Goal: Contribute content: Contribute content

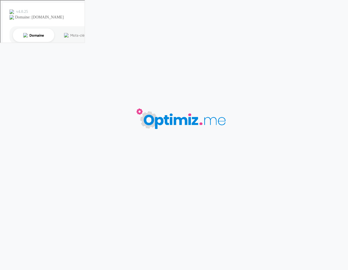
type input "Catégorie doudoune personnalisable"
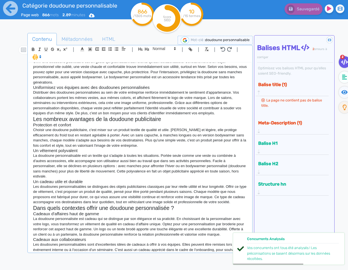
scroll to position [141, 0]
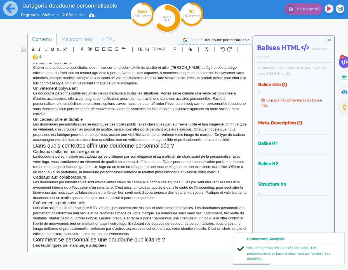
click at [117, 248] on h3 "Les techniques de marquage adaptées" at bounding box center [140, 245] width 214 height 5
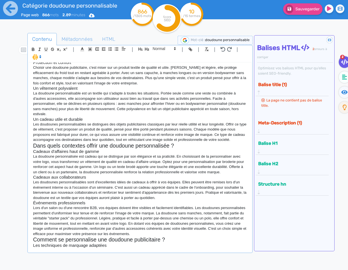
scroll to position [142, 0]
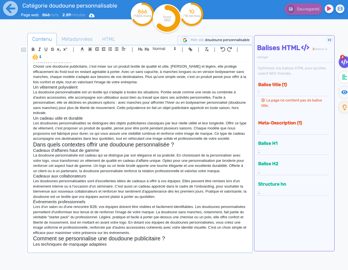
drag, startPoint x: 102, startPoint y: 251, endPoint x: 119, endPoint y: 248, distance: 17.0
click at [102, 251] on p at bounding box center [140, 249] width 214 height 5
click at [97, 249] on p at bounding box center [140, 249] width 214 height 5
click at [100, 251] on p "Vous pouvez personnaliser votre" at bounding box center [140, 249] width 214 height 5
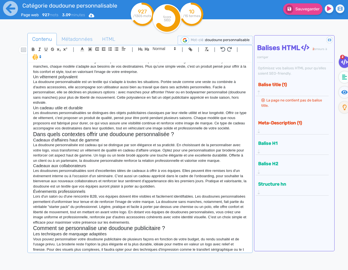
scroll to position [158, 0]
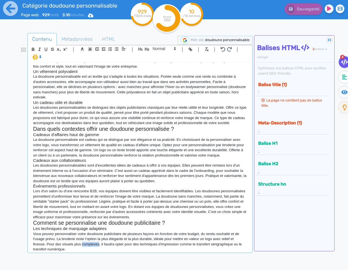
drag, startPoint x: 99, startPoint y: 245, endPoint x: 84, endPoint y: 243, distance: 15.0
click at [83, 244] on p "Vous pouvez personnaliser votre doudoune publicitaire de plusieurs façons en fo…" at bounding box center [140, 242] width 214 height 21
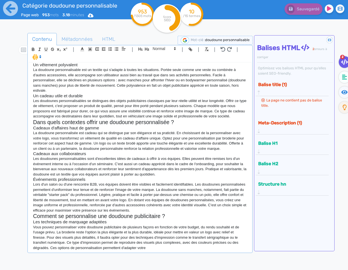
scroll to position [167, 0]
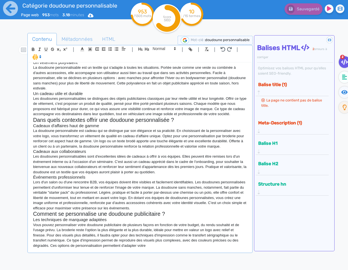
drag, startPoint x: 150, startPoint y: 249, endPoint x: 143, endPoint y: 248, distance: 7.2
click at [143, 248] on p "Vous pouvez personnaliser votre doudoune publicitaire de plusieurs façons en fo…" at bounding box center [140, 236] width 214 height 26
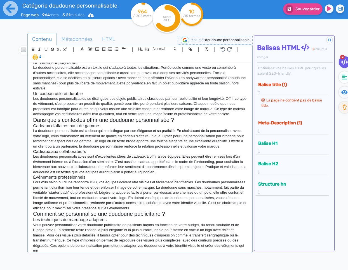
scroll to position [168, 0]
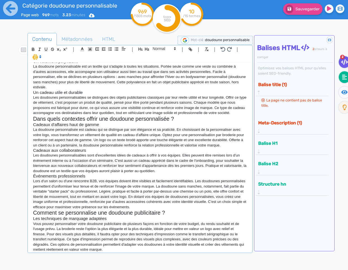
click at [343, 78] on icon at bounding box center [344, 77] width 5 height 6
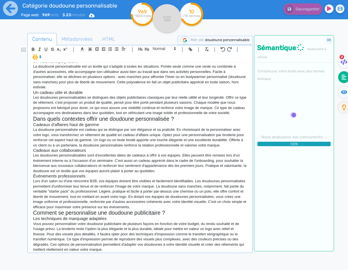
scroll to position [172, 0]
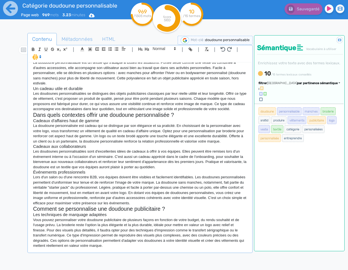
click at [120, 249] on div "Doudoune personnalisable avec logo pour entreprise Affichez votre logo avec sty…" at bounding box center [140, 157] width 222 height 189
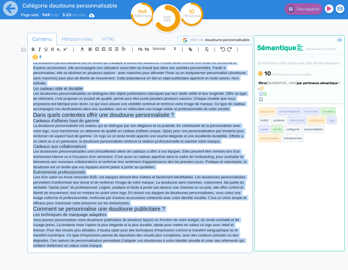
copy div "Loremips dolorsitametcon adip elit sedd eiusmodtem Incididu utlab etdo magn ali…"
click at [134, 190] on p "Lors d'un salon ou d'une rencontre B2B, vos équipes doivent être visibles et fa…" at bounding box center [140, 190] width 214 height 31
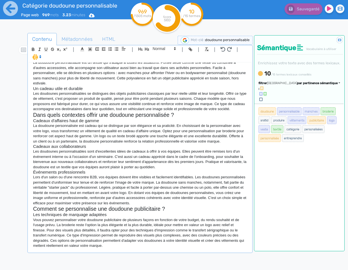
click at [130, 248] on p "Vous pouvez personnaliser votre doudoune publicitaire de plusieurs façons en fo…" at bounding box center [140, 233] width 214 height 31
click at [114, 248] on div "Doudoune personnalisable avec logo pour entreprise Affichez votre logo avec sty…" at bounding box center [140, 157] width 222 height 189
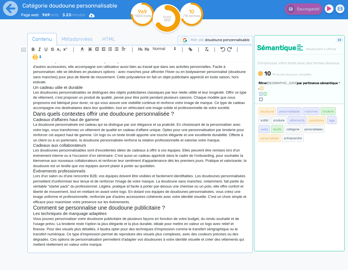
scroll to position [173, 0]
click at [85, 250] on p at bounding box center [140, 249] width 214 height 5
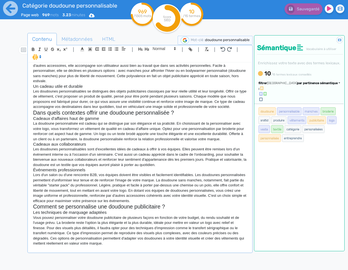
click at [90, 249] on p at bounding box center [140, 248] width 214 height 5
drag, startPoint x: 170, startPoint y: 49, endPoint x: 168, endPoint y: 52, distance: 3.5
click at [169, 49] on span at bounding box center [163, 48] width 27 height 7
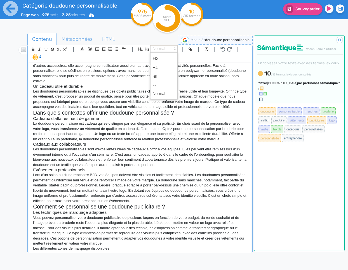
drag, startPoint x: 166, startPoint y: 55, endPoint x: 162, endPoint y: 75, distance: 20.4
click at [166, 55] on span at bounding box center [164, 59] width 22 height 10
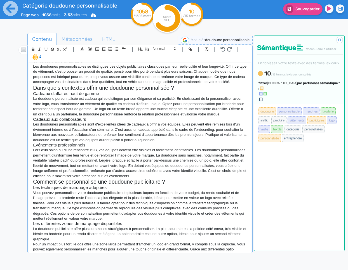
scroll to position [204, 0]
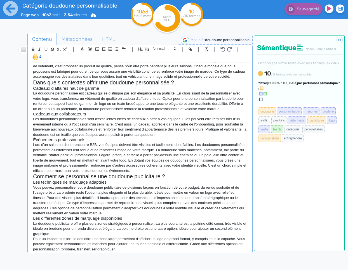
drag, startPoint x: 136, startPoint y: 249, endPoint x: 81, endPoint y: 248, distance: 54.6
click at [76, 249] on p "Pour un impact plus fort, le dos offre une zone large permettant d'afficher un …" at bounding box center [140, 244] width 214 height 15
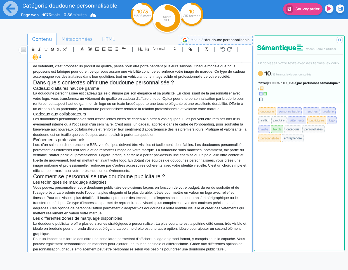
scroll to position [209, 0]
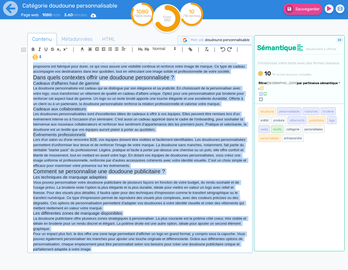
copy div "Loremips dolorsitametcon adip elit sedd eiusmodtem Incididu utlab etdo magn ali…"
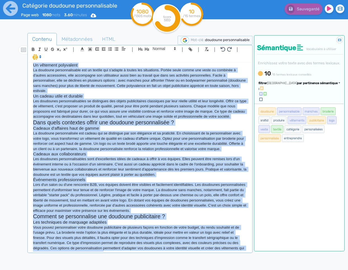
scroll to position [213, 0]
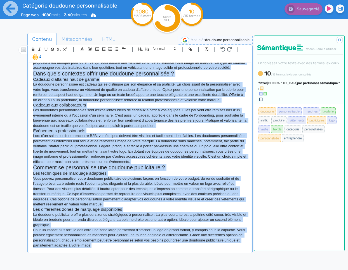
click at [123, 248] on p "Pour un impact plus fort, le dos offre une zone large permettant d'afficher un …" at bounding box center [140, 238] width 214 height 21
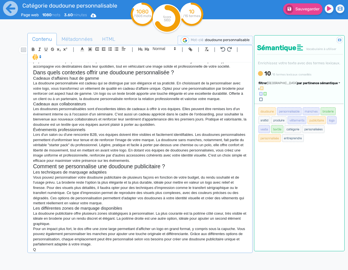
scroll to position [214, 0]
click at [148, 48] on icon "button" at bounding box center [147, 49] width 5 height 5
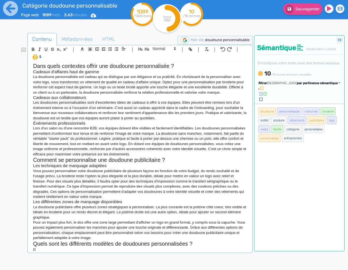
scroll to position [221, 0]
drag, startPoint x: 98, startPoint y: 248, endPoint x: 88, endPoint y: 248, distance: 9.5
click at [88, 249] on p "Doudoune à capuche personnalisable" at bounding box center [140, 249] width 214 height 5
click at [168, 50] on span at bounding box center [163, 48] width 27 height 7
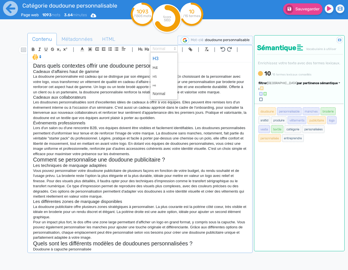
click at [165, 57] on span at bounding box center [164, 59] width 22 height 10
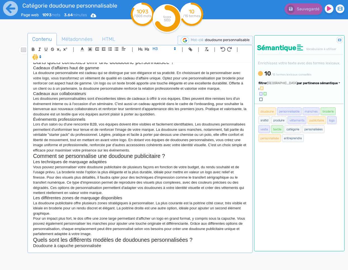
scroll to position [226, 0]
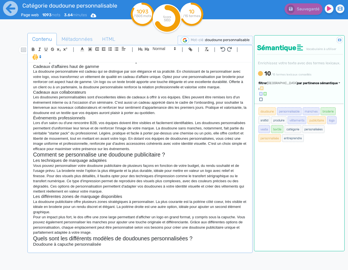
click at [91, 248] on p at bounding box center [140, 249] width 214 height 5
click at [91, 250] on p at bounding box center [140, 249] width 214 height 5
click at [100, 251] on p at bounding box center [140, 249] width 214 height 5
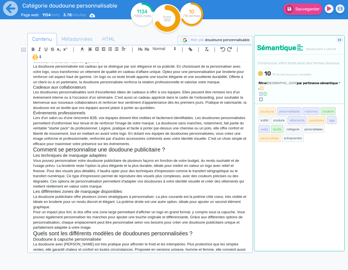
scroll to position [236, 0]
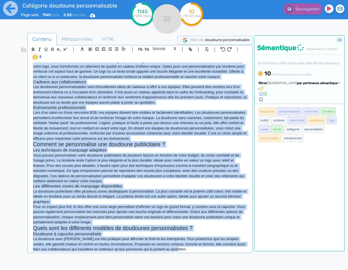
copy div "Loremips dolorsitametcon adip elit sedd eiusmodtem Incididu utlab etdo magn ali…"
click at [121, 186] on h3 "Les différentes zones de marquage disponibles" at bounding box center [140, 186] width 214 height 5
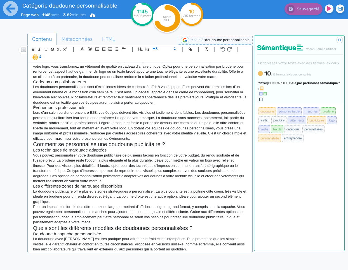
scroll to position [240, 0]
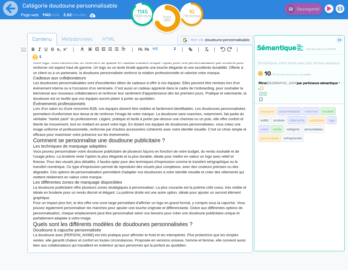
click at [180, 249] on div "Doudoune personnalisable avec logo pour entreprise Affichez votre logo avec sty…" at bounding box center [140, 157] width 222 height 189
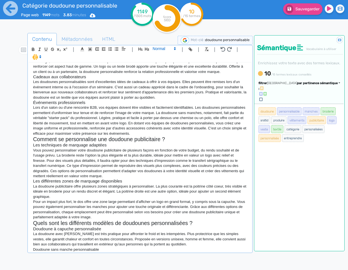
click at [164, 50] on span at bounding box center [163, 48] width 27 height 7
click at [162, 58] on span at bounding box center [164, 59] width 22 height 10
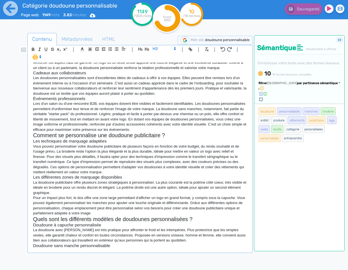
click at [122, 249] on div "Doudoune personnalisable avec logo pour entreprise Affichez votre logo avec sty…" at bounding box center [140, 157] width 222 height 189
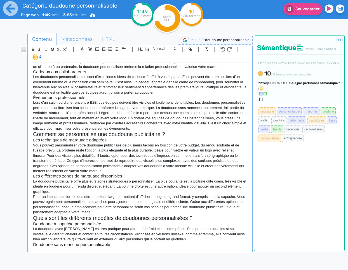
scroll to position [247, 0]
click at [61, 250] on p at bounding box center [140, 249] width 214 height 5
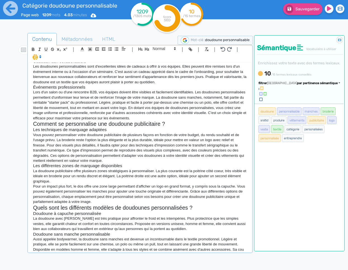
scroll to position [262, 0]
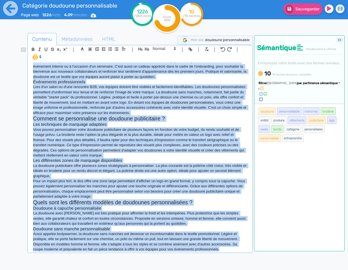
copy div "Loremips dolorsitametcon adip elit sedd eiusmodtem Incididu utlab etdo magn ali…"
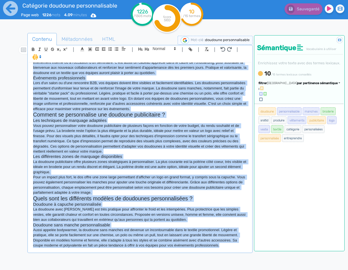
click at [221, 238] on p "Aussi appelée bodywarmer, la doudoune sans manches est devenue un incontournabl…" at bounding box center [140, 238] width 214 height 21
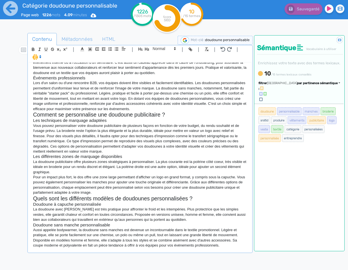
click at [236, 250] on div "Doudoune personnalisable avec logo pour entreprise Affichez votre logo avec sty…" at bounding box center [140, 157] width 222 height 189
click at [222, 246] on p "Aussi appelée bodywarmer, la doudoune sans manches est devenue un incontournabl…" at bounding box center [140, 238] width 214 height 21
click at [230, 250] on div "Doudoune personnalisable avec logo pour entreprise Affichez votre logo avec sty…" at bounding box center [140, 157] width 222 height 189
click at [234, 247] on p "Aussi appelée bodywarmer, la doudoune sans manches est devenue un incontournabl…" at bounding box center [140, 238] width 214 height 21
click at [231, 250] on div "Doudoune personnalisable avec logo pour entreprise Affichez votre logo avec sty…" at bounding box center [140, 157] width 222 height 189
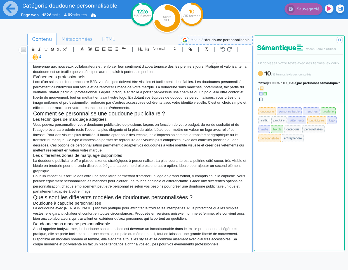
scroll to position [267, 0]
drag, startPoint x: 92, startPoint y: 251, endPoint x: 250, endPoint y: 243, distance: 158.3
click at [245, 242] on div "Doudoune personnalisable avec logo pour entreprise Affichez votre logo avec sty…" at bounding box center [140, 157] width 222 height 189
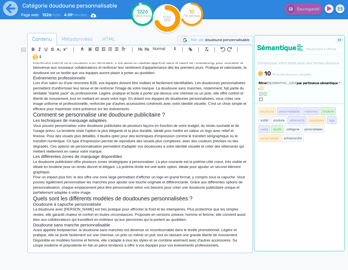
scroll to position [266, 0]
click at [227, 247] on p "Aussi appelée bodywarmer, la doudoune sans manches est devenue un incontournabl…" at bounding box center [140, 238] width 214 height 21
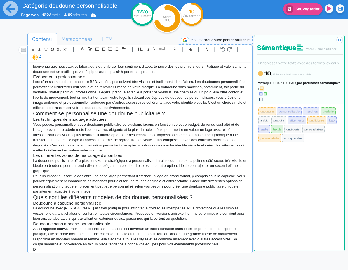
scroll to position [267, 0]
click at [168, 51] on span at bounding box center [163, 48] width 27 height 7
click at [168, 56] on span at bounding box center [164, 59] width 22 height 10
click at [119, 251] on h3 "Doudoune homme, femme ou unisexe" at bounding box center [140, 249] width 214 height 5
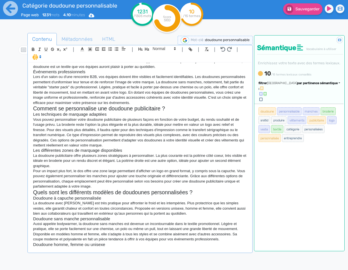
scroll to position [288, 0]
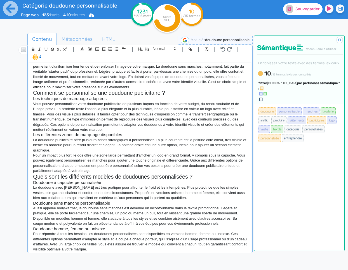
click at [309, 10] on span "Sauvegarder" at bounding box center [307, 9] width 24 height 5
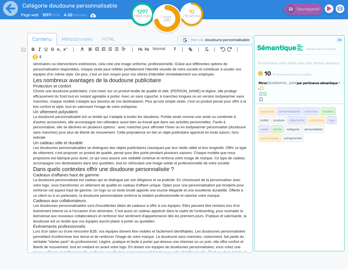
scroll to position [0, 0]
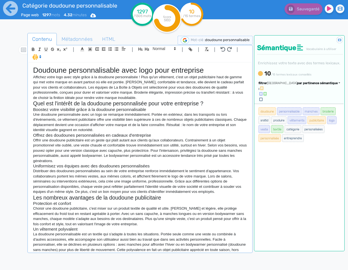
drag, startPoint x: 134, startPoint y: 259, endPoint x: 138, endPoint y: 245, distance: 14.8
click at [134, 259] on div "Contenu Métadonnées HTML | | H3 H4 H5 H6 Normal | | | | Doudoune personnalisabl…" at bounding box center [139, 169] width 225 height 273
click at [140, 235] on p "La doudoune personnalisable est un textile qui s'adapte à toutes les situations…" at bounding box center [140, 245] width 214 height 26
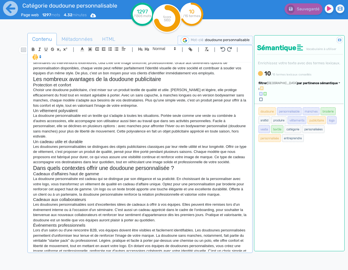
scroll to position [122, 0]
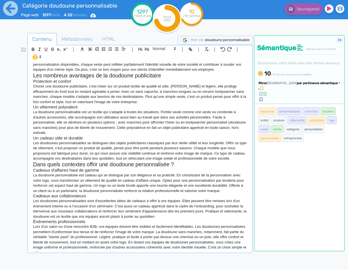
click at [76, 217] on p "Les doudounes personnalisables sont d'excellentes idées de cadeaux à offrir à v…" at bounding box center [140, 209] width 214 height 21
drag, startPoint x: 93, startPoint y: 217, endPoint x: 66, endPoint y: 217, distance: 27.1
click at [65, 218] on p "Les doudounes personnalisables sont d'excellentes idées de cadeaux à offrir à v…" at bounding box center [140, 209] width 214 height 21
drag, startPoint x: 189, startPoint y: 50, endPoint x: 179, endPoint y: 95, distance: 45.8
click at [190, 50] on icon "button" at bounding box center [191, 50] width 2 height 2
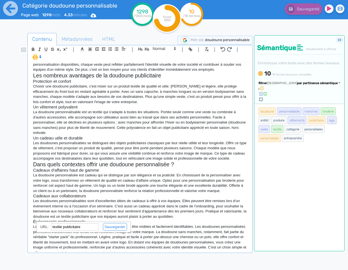
paste input "[URL][DOMAIN_NAME]"
click at [118, 227] on link at bounding box center [112, 227] width 29 height 4
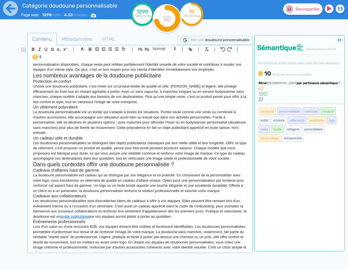
scroll to position [122, 0]
click at [123, 152] on p "Les doudounes personnalisables se distingues des objets publicitaires classique…" at bounding box center [140, 151] width 214 height 21
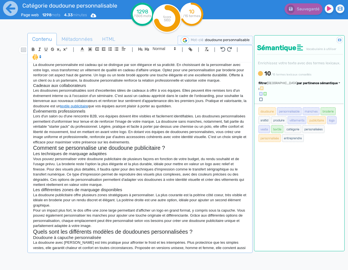
scroll to position [292, 0]
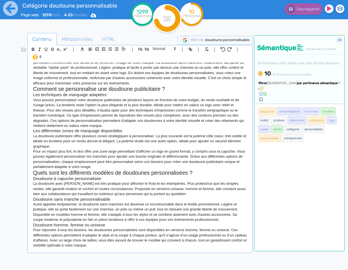
click at [154, 210] on p "Aussi appelée bodywarmer, la doudoune sans manches est devenue un incontournabl…" at bounding box center [140, 212] width 214 height 21
click at [181, 210] on p "Aussi appelée bodywarmer, la doudoune sans manches est devenue un incontournabl…" at bounding box center [140, 212] width 214 height 21
drag, startPoint x: 181, startPoint y: 210, endPoint x: 152, endPoint y: 212, distance: 29.1
click at [152, 212] on p "Aussi appelée bodywarmer, la doudoune sans manches est devenue un incontournabl…" at bounding box center [140, 212] width 214 height 21
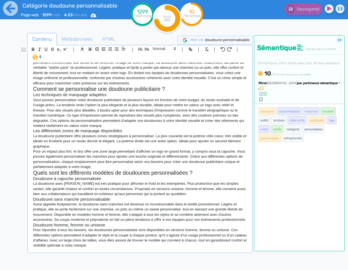
click at [185, 210] on p "Aussi appelée bodywarmer, la doudoune sans manches est devenue un incontournabl…" at bounding box center [140, 212] width 214 height 21
drag, startPoint x: 151, startPoint y: 211, endPoint x: 181, endPoint y: 208, distance: 30.6
click at [181, 208] on p "Aussi appelée bodywarmer, la doudoune sans manches est devenue un incontournabl…" at bounding box center [140, 212] width 214 height 21
click at [189, 49] on icon "button" at bounding box center [190, 49] width 5 height 5
paste input "[URL][DOMAIN_NAME]"
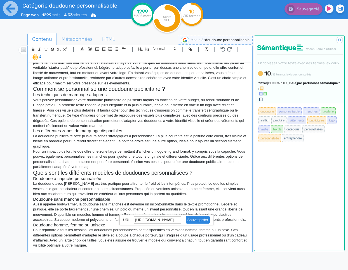
scroll to position [0, 0]
click at [198, 219] on link at bounding box center [195, 220] width 29 height 4
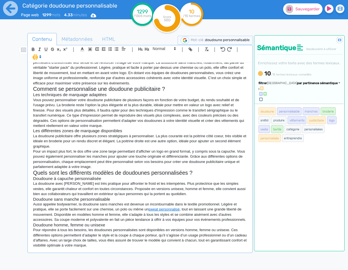
scroll to position [292, 0]
click at [205, 192] on p "La doudoune avec [PERSON_NAME] est très pratique pour affronter le froid et les…" at bounding box center [140, 188] width 214 height 15
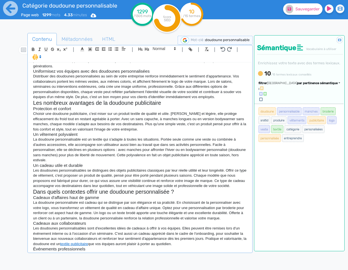
scroll to position [0, 0]
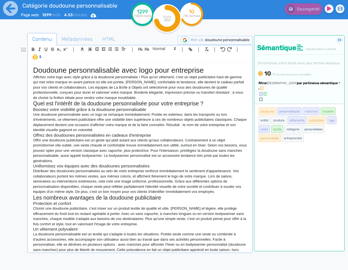
click at [92, 162] on p "Offrir une doudoune publicitaire est un geste qui plaît autant aux clients qu'a…" at bounding box center [140, 151] width 214 height 26
click at [188, 159] on p "Offrir une doudoune publicitaire est un geste qui plaît autant aux clients qu'a…" at bounding box center [140, 151] width 214 height 26
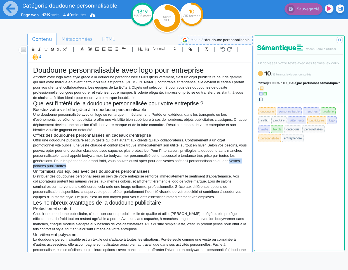
drag, startPoint x: 78, startPoint y: 167, endPoint x: 33, endPoint y: 166, distance: 44.5
click at [33, 166] on p "Offrir une doudoune publicitaire est un geste qui plaît autant aux clients qu'a…" at bounding box center [140, 153] width 214 height 31
drag, startPoint x: 188, startPoint y: 49, endPoint x: 185, endPoint y: 56, distance: 7.5
click at [188, 49] on icon "button" at bounding box center [190, 49] width 5 height 5
paste input "[URL][DOMAIN_NAME]"
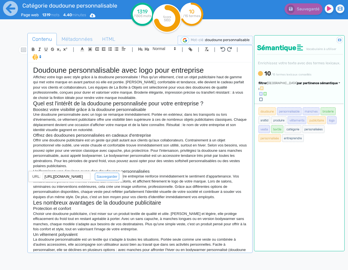
drag, startPoint x: 98, startPoint y: 177, endPoint x: 102, endPoint y: 176, distance: 3.3
click at [99, 177] on link at bounding box center [104, 177] width 29 height 4
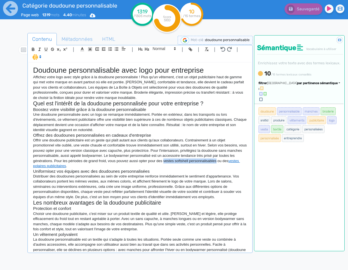
drag, startPoint x: 234, startPoint y: 161, endPoint x: 182, endPoint y: 160, distance: 52.6
click at [182, 161] on p "Offrir une doudoune publicitaire est un geste qui plaît autant aux clients qu'a…" at bounding box center [140, 153] width 214 height 31
click at [188, 50] on icon "button" at bounding box center [190, 49] width 5 height 5
paste input "[URL][DOMAIN_NAME]"
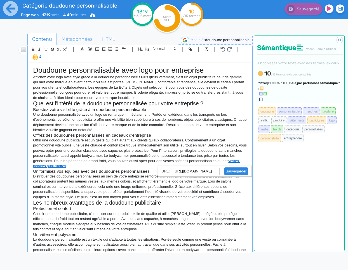
click at [237, 173] on link at bounding box center [234, 171] width 29 height 4
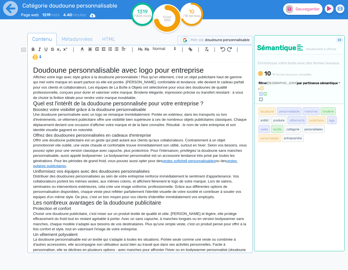
click at [208, 182] on p "Distribuer des doudounes personnalisées au sein de votre entreprise renforce im…" at bounding box center [140, 187] width 214 height 26
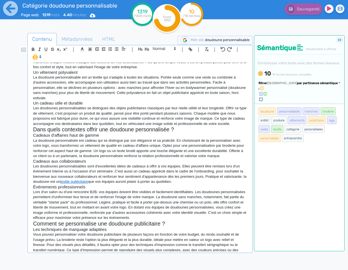
click at [236, 203] on p "Lors d'un salon ou d'une rencontre B2B, vos équipes doivent être visibles et fa…" at bounding box center [140, 205] width 214 height 31
drag, startPoint x: 56, startPoint y: 208, endPoint x: 219, endPoint y: 202, distance: 163.0
click at [222, 202] on p "Lors d'un salon ou d'une rencontre B2B, vos équipes doivent être visibles et fa…" at bounding box center [140, 205] width 214 height 31
click at [188, 50] on icon "button" at bounding box center [190, 49] width 5 height 5
paste input "[URL][DOMAIN_NAME]"
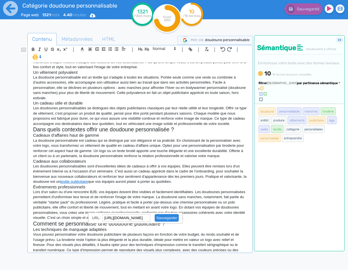
scroll to position [0, 0]
click at [165, 218] on link at bounding box center [164, 218] width 29 height 4
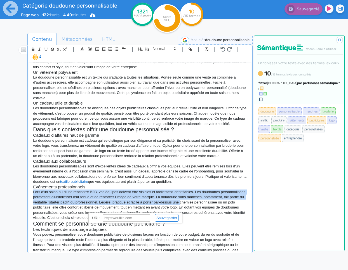
scroll to position [162, 0]
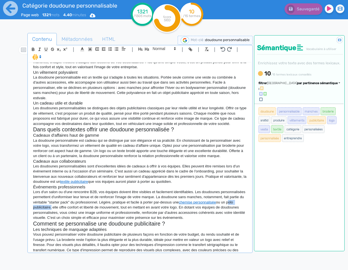
drag, startPoint x: 92, startPoint y: 208, endPoint x: 68, endPoint y: 208, distance: 24.4
click at [68, 208] on p "Lors d'un salon ou d'une rencontre B2B, vos équipes doivent être visibles et fa…" at bounding box center [140, 205] width 214 height 31
drag, startPoint x: 190, startPoint y: 50, endPoint x: 182, endPoint y: 86, distance: 37.9
click at [190, 50] on icon "button" at bounding box center [190, 49] width 5 height 5
paste input "[URL][DOMAIN_NAME]"
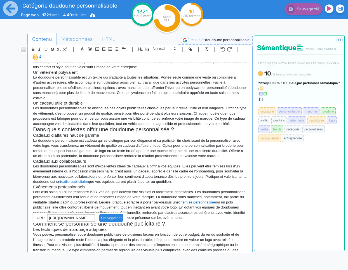
scroll to position [0, 54]
click at [119, 218] on link at bounding box center [109, 218] width 29 height 4
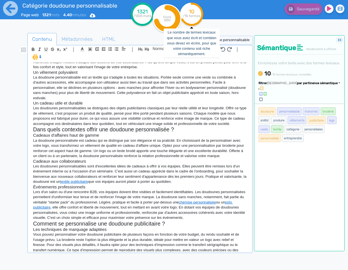
click at [212, 114] on p "Les doudounes personnalisables se distingues des objets publicitaires classique…" at bounding box center [140, 116] width 214 height 21
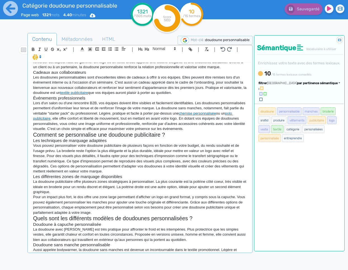
scroll to position [302, 0]
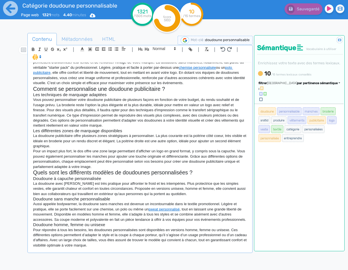
click at [132, 247] on p "Pour répondre à tous les besoins, les doudounes personnalisées sont disponibles…" at bounding box center [140, 238] width 214 height 21
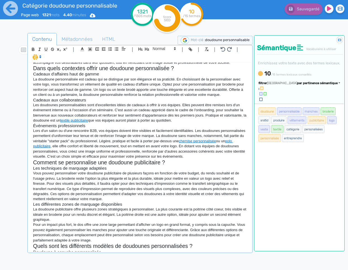
scroll to position [213, 0]
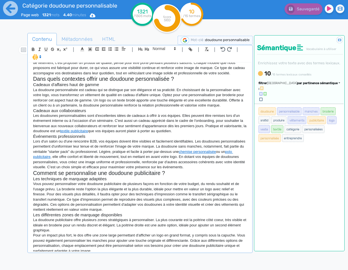
click at [156, 193] on p "Vous pouvez personnaliser votre doudoune publicitaire de plusieurs façons en fo…" at bounding box center [140, 197] width 214 height 31
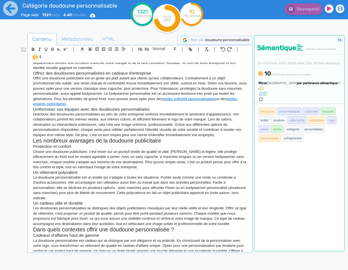
click at [139, 166] on p "Choisir une doudoune publicitaire, c'est miser sur un produit textile de qualit…" at bounding box center [140, 159] width 214 height 21
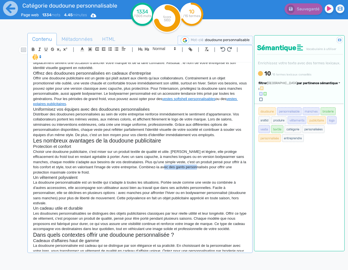
drag, startPoint x: 202, startPoint y: 168, endPoint x: 171, endPoint y: 169, distance: 31.6
click at [171, 168] on p "Choisir une doudoune publicitaire, c'est miser sur un produit textile de qualit…" at bounding box center [140, 162] width 214 height 26
click at [188, 50] on icon "button" at bounding box center [190, 49] width 5 height 5
paste input "[URL][DOMAIN_NAME]"
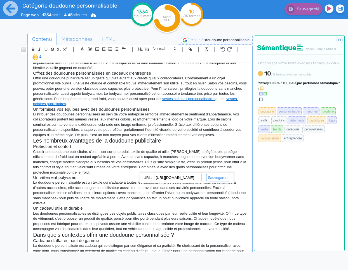
click at [168, 178] on input "[URL][DOMAIN_NAME]" at bounding box center [178, 177] width 48 height 7
paste input "textile/gants-personnalis"
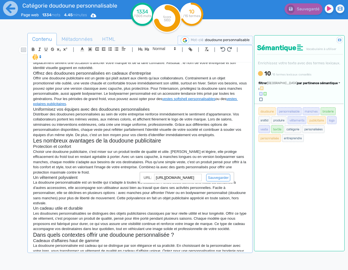
type input "[URL][DOMAIN_NAME]"
click at [196, 179] on input "[URL][DOMAIN_NAME]" at bounding box center [178, 177] width 48 height 7
click at [218, 177] on link at bounding box center [216, 178] width 29 height 4
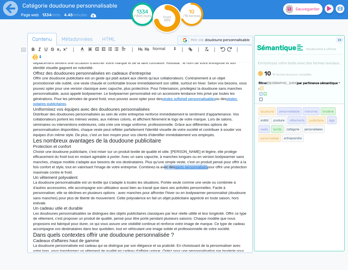
scroll to position [62, 0]
click at [188, 180] on h3 "Un vêtement polyvalent" at bounding box center [140, 177] width 214 height 5
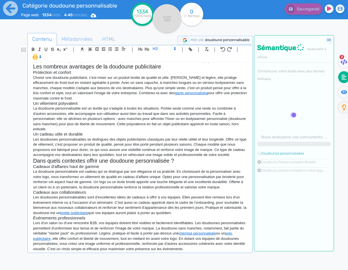
scroll to position [0, 0]
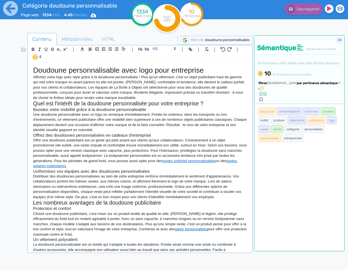
click at [183, 230] on link "gants personnalisés" at bounding box center [191, 229] width 32 height 4
click at [182, 196] on p "Distribuer des doudounes personnalisées au sein de votre entreprise renforce im…" at bounding box center [140, 187] width 214 height 26
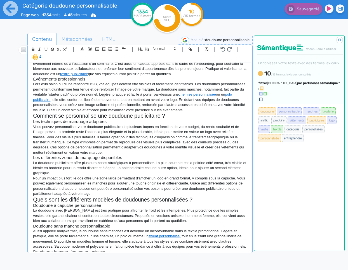
scroll to position [307, 0]
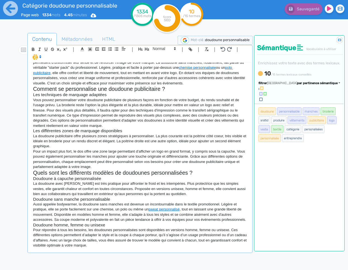
click at [137, 248] on p "Pour répondre à tous les besoins, les doudounes personnalisées sont disponibles…" at bounding box center [140, 238] width 214 height 21
click at [112, 247] on p "Pour répondre à tous les besoins, les doudounes personnalisées sont disponibles…" at bounding box center [140, 238] width 214 height 21
click at [119, 249] on div "Doudoune personnalisable avec logo pour entreprise Affichez votre logo avec sty…" at bounding box center [140, 157] width 222 height 189
click at [159, 250] on div "Doudoune personnalisable avec logo pour entreprise Affichez votre logo avec sty…" at bounding box center [140, 157] width 222 height 189
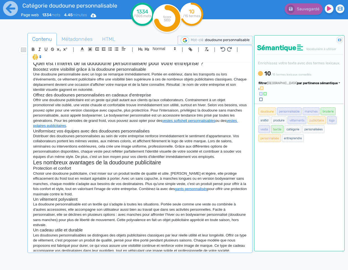
scroll to position [0, 0]
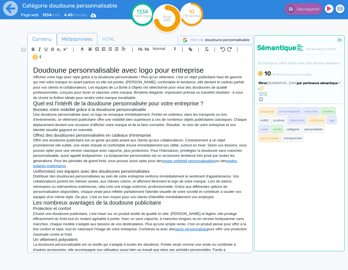
click at [67, 37] on span "Métadonnées" at bounding box center [77, 39] width 40 height 15
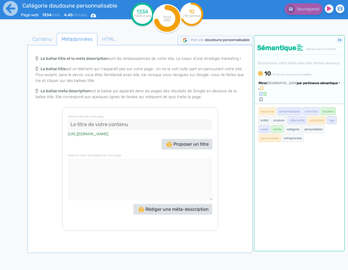
click at [110, 123] on input at bounding box center [140, 124] width 144 height 11
click at [158, 126] on input "Doudoune Personnalisable" at bounding box center [140, 124] width 144 height 11
type input "Doudoune Personnalisable Avec Logo"
click at [137, 164] on textarea at bounding box center [140, 180] width 144 height 42
paste textarea "Boostez votre image avec la doudoune personnalisable, disponible en modèles san…"
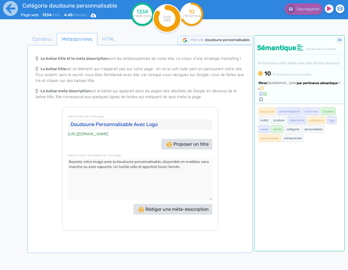
type textarea "Boostez votre image avec la doudoune personnalisable, disponible en modèles san…"
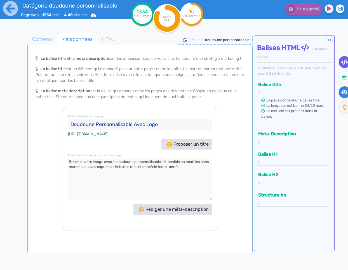
drag, startPoint x: 346, startPoint y: 95, endPoint x: 343, endPoint y: 97, distance: 3.6
click at [346, 95] on fa-icon at bounding box center [344, 92] width 11 height 12
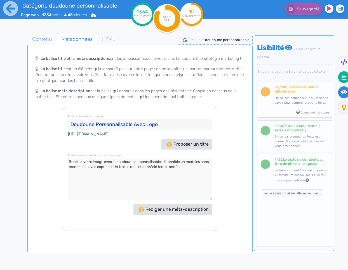
click at [342, 79] on icon at bounding box center [344, 77] width 5 height 5
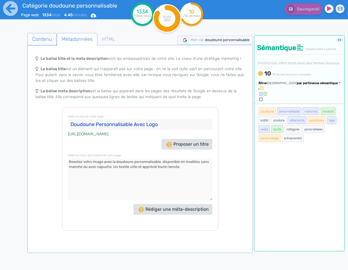
click at [47, 34] on span "Contenu" at bounding box center [42, 39] width 29 height 15
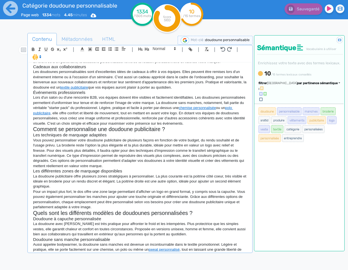
scroll to position [307, 0]
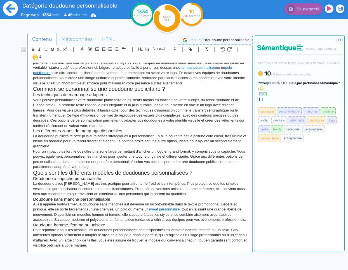
click at [4, 9] on icon at bounding box center [10, 8] width 15 height 15
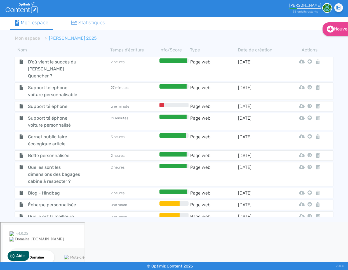
scroll to position [507, 0]
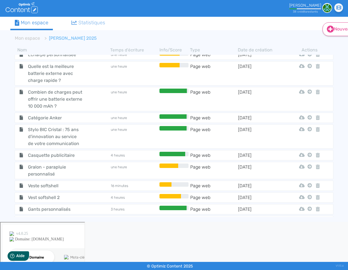
click at [343, 28] on link "Nouveau" at bounding box center [341, 29] width 36 height 14
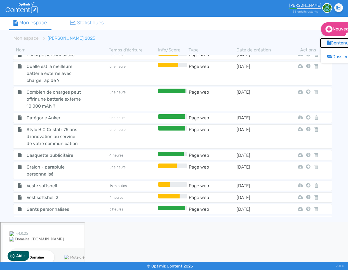
click at [329, 43] on icon at bounding box center [328, 43] width 3 height 4
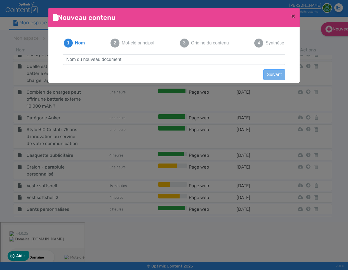
scroll to position [0, 0]
click at [193, 59] on input "text" at bounding box center [174, 59] width 223 height 11
type input "Impression quadri : qu'est-ce que la quadrichromie ?"
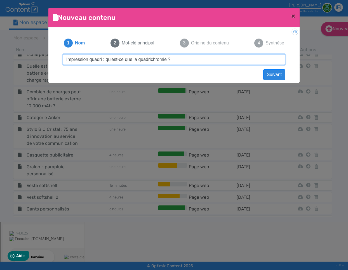
click at [183, 61] on input "Impression quadri : qu'est-ce que la quadrichromie ?" at bounding box center [174, 59] width 223 height 11
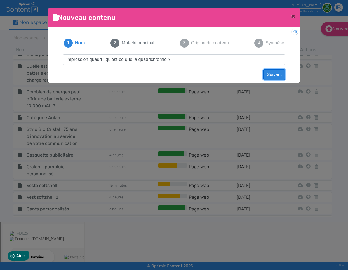
click at [267, 75] on button "Suivant" at bounding box center [274, 74] width 22 height 11
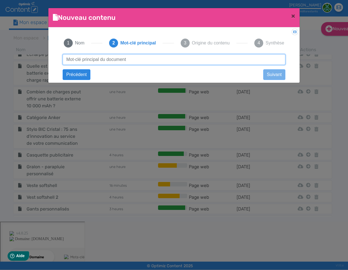
click at [164, 62] on input "text" at bounding box center [174, 59] width 223 height 11
type input "quadrichromie"
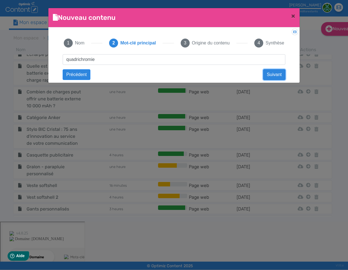
click at [266, 76] on button "Suivant" at bounding box center [274, 74] width 22 height 11
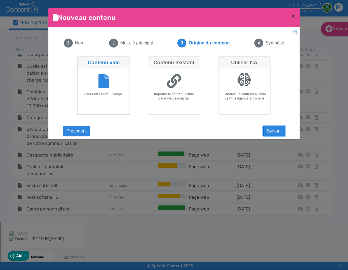
click at [271, 132] on button "Suivant" at bounding box center [274, 131] width 22 height 11
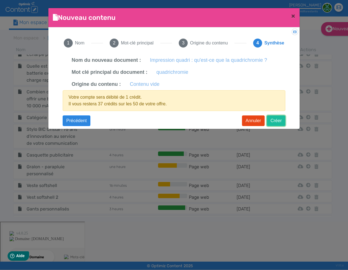
click at [274, 120] on button "Créer" at bounding box center [276, 121] width 18 height 11
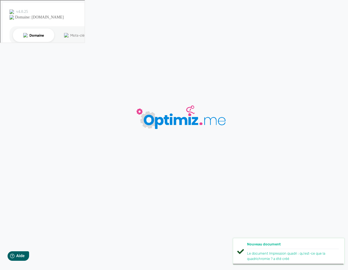
type input "Impression quadri : qu'est-ce que la quadrichromie ?"
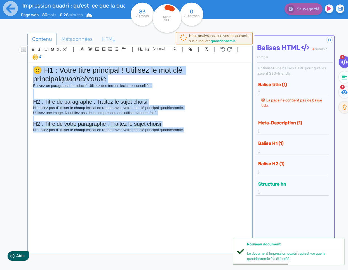
drag, startPoint x: 200, startPoint y: 139, endPoint x: 0, endPoint y: 37, distance: 224.6
click at [0, 37] on div "Impression quadri : qu'est-ce que la quadrichromie ? Page web 83 mots 0.28 minu…" at bounding box center [174, 153] width 348 height 306
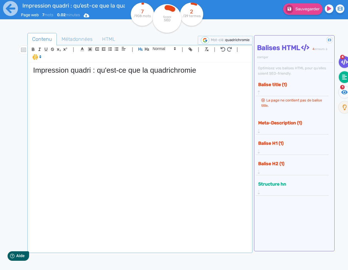
click at [339, 74] on li at bounding box center [343, 78] width 8 height 14
click at [340, 75] on fa-icon at bounding box center [344, 77] width 11 height 12
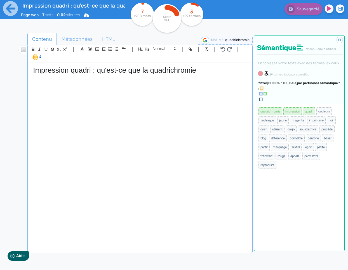
click at [318, 85] on span "par pertinence sémantique" at bounding box center [317, 83] width 41 height 4
click at [313, 104] on link "par fréquence" at bounding box center [290, 100] width 47 height 8
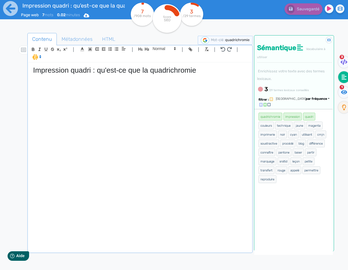
click at [149, 86] on div "Impression quadri : qu'est-ce que la quadrichromie" at bounding box center [140, 157] width 222 height 189
click at [101, 98] on div "Impression quadri : qu'est-ce que la quadrichromie" at bounding box center [140, 157] width 222 height 189
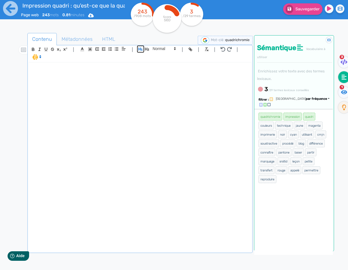
click at [140, 51] on icon "button" at bounding box center [140, 49] width 5 height 5
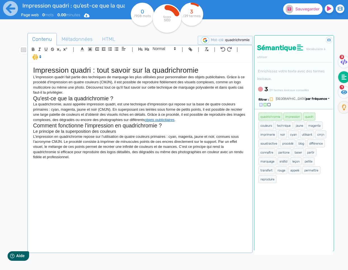
click at [292, 9] on fa-icon at bounding box center [290, 9] width 8 height 9
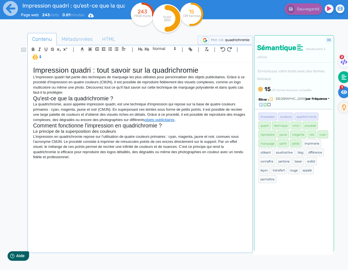
click at [343, 95] on fa-icon at bounding box center [343, 92] width 11 height 12
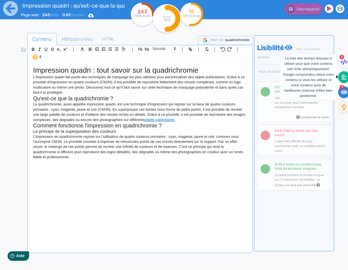
click at [342, 77] on icon at bounding box center [344, 77] width 5 height 6
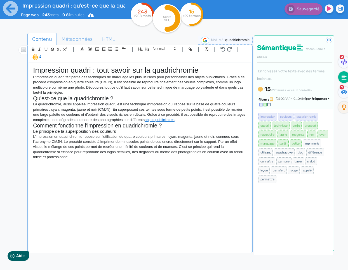
click at [75, 157] on p "L’impression en quadrichromie repose sur l’utilisation de quatre couleurs prima…" at bounding box center [140, 147] width 214 height 26
click at [88, 173] on div "Impression quadri : tout savoir sur la quadrichromie L'impression quadri fait p…" at bounding box center [140, 157] width 222 height 189
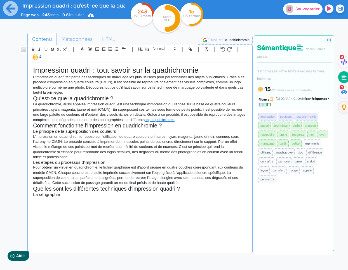
click at [307, 11] on button "Sauvegarder" at bounding box center [302, 8] width 39 height 11
